Goal: Task Accomplishment & Management: Use online tool/utility

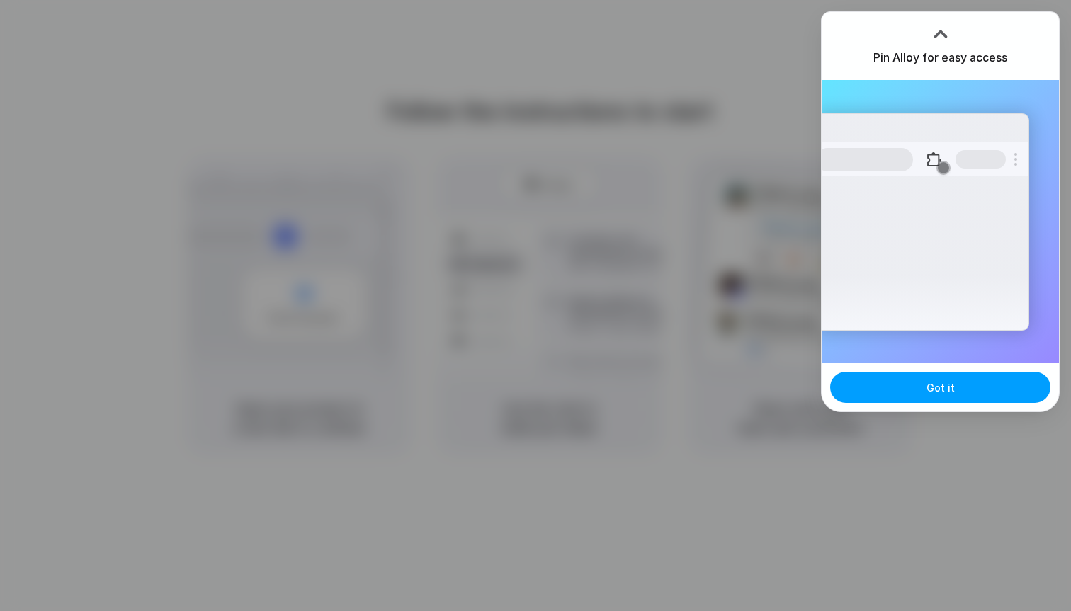
click at [923, 388] on button "Got it" at bounding box center [940, 387] width 220 height 31
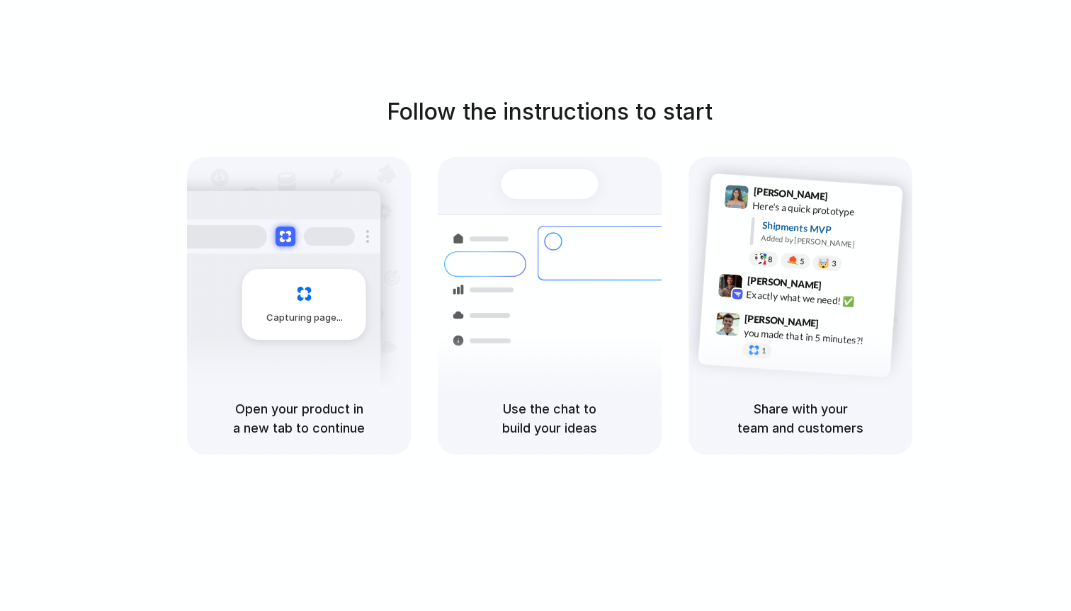
click at [974, 126] on div "Follow the instructions to start Capturing page Open your product in a new tab …" at bounding box center [549, 275] width 1071 height 360
